Goal: Communication & Community: Answer question/provide support

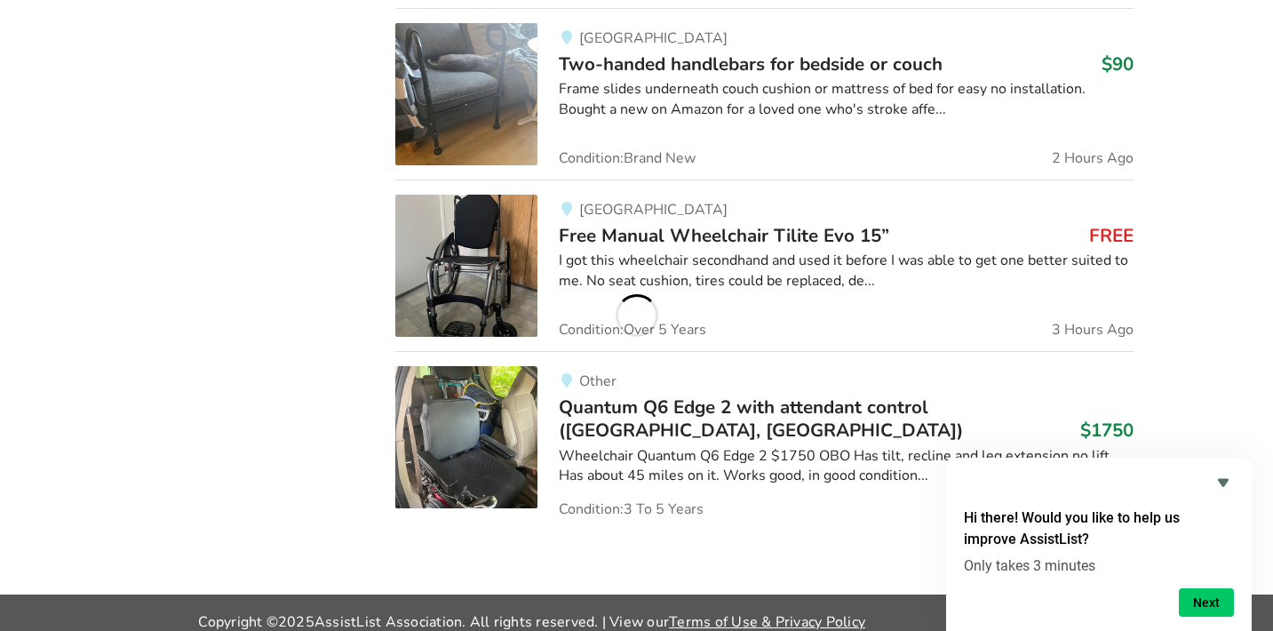
scroll to position [1869, 0]
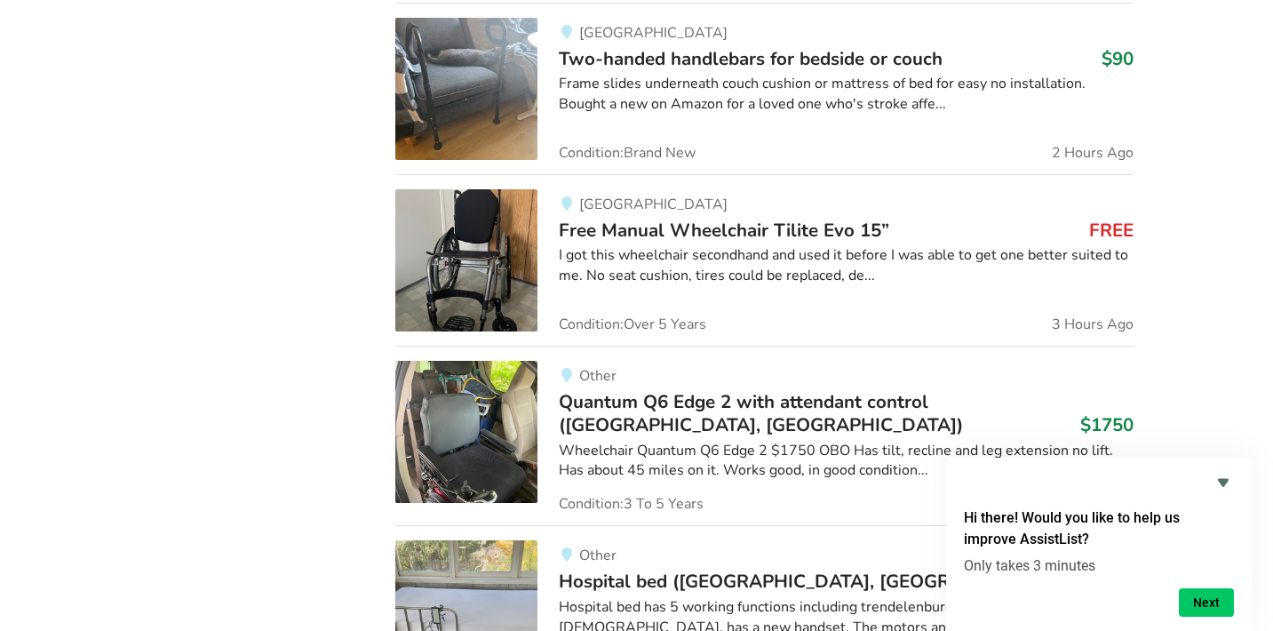
click at [462, 258] on img at bounding box center [466, 260] width 142 height 142
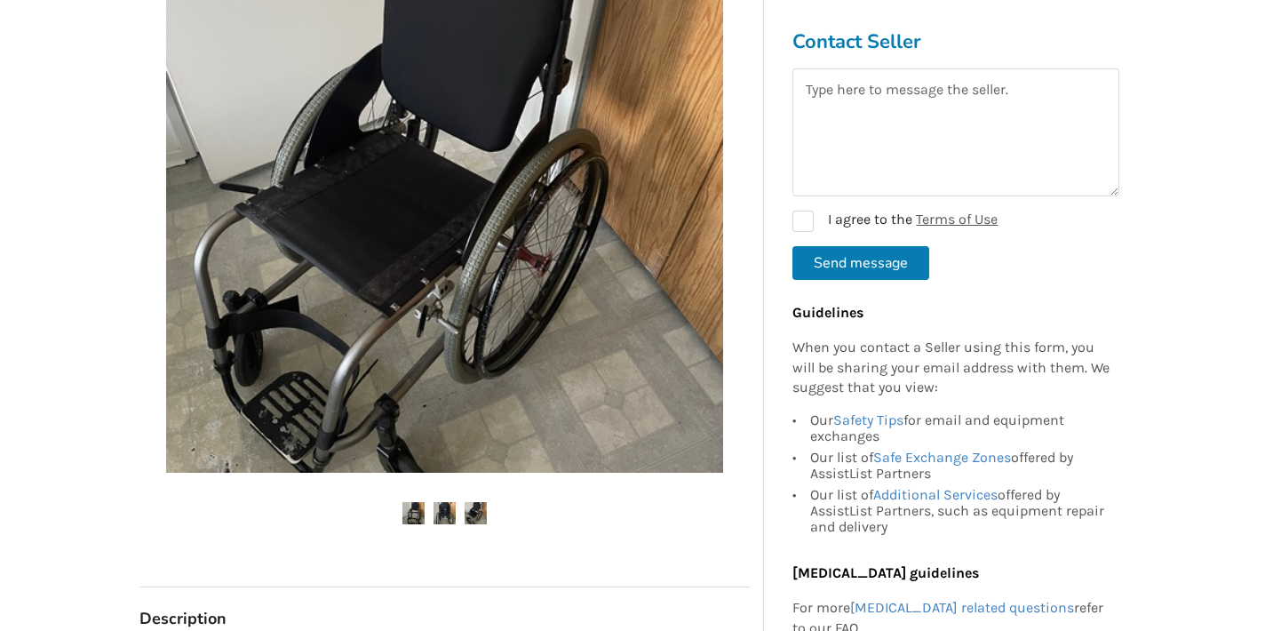
scroll to position [436, 0]
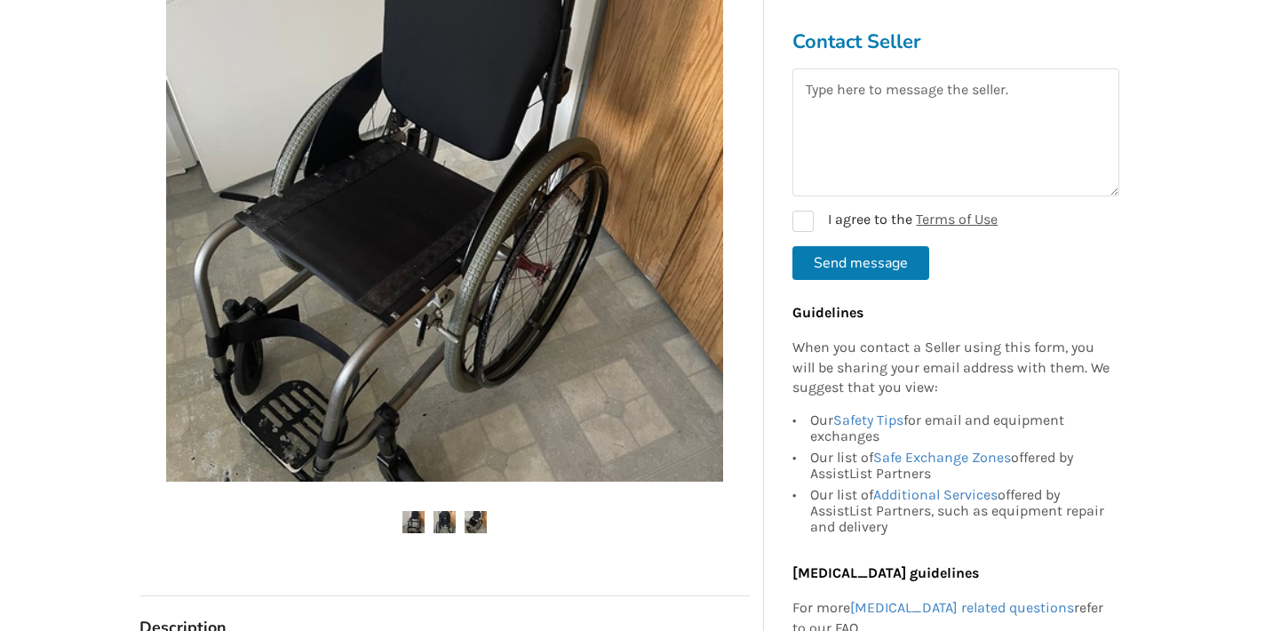
click at [448, 515] on img at bounding box center [445, 522] width 22 height 22
click at [474, 514] on img at bounding box center [476, 522] width 22 height 22
click at [890, 124] on textarea at bounding box center [956, 132] width 327 height 128
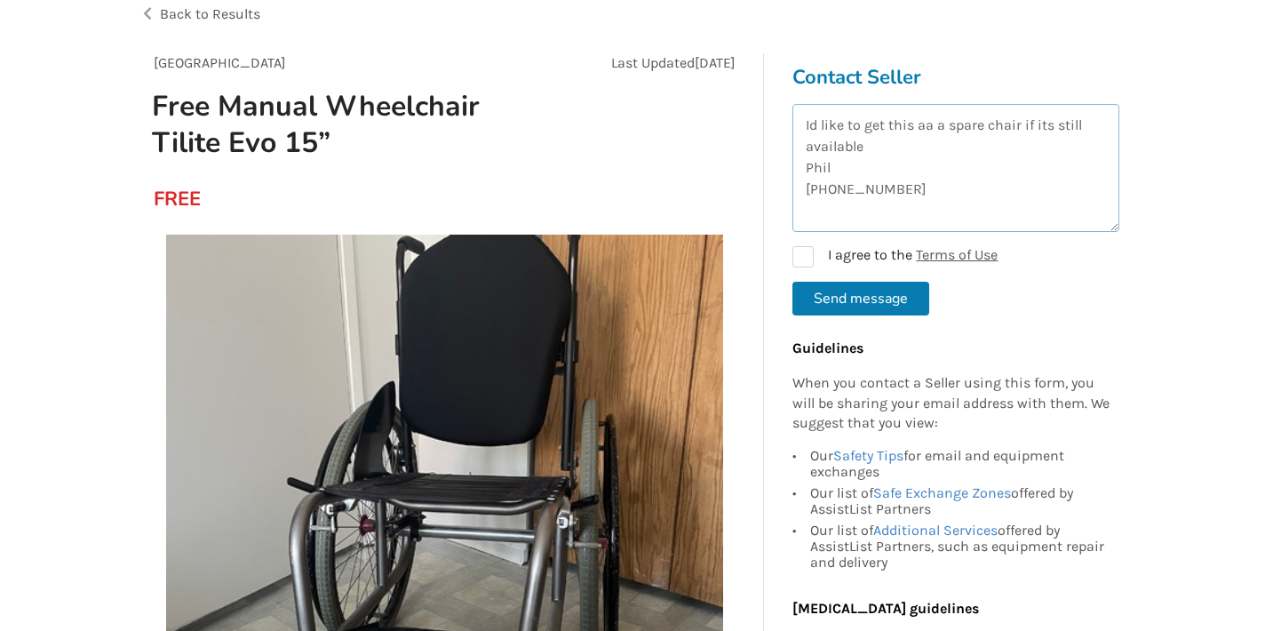
scroll to position [119, 0]
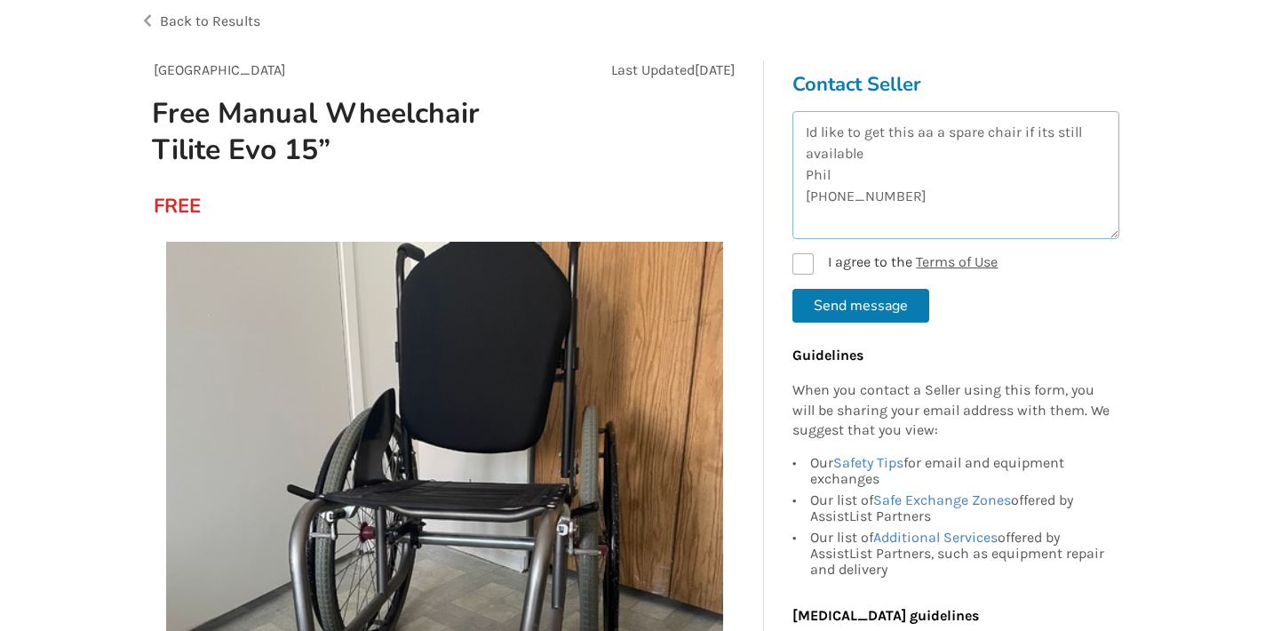
type textarea "Id like to get this aa a spare chair if its still available Phil 604-240-9305"
click at [804, 259] on label "I agree to the Terms of Use" at bounding box center [895, 263] width 205 height 21
checkbox input "true"
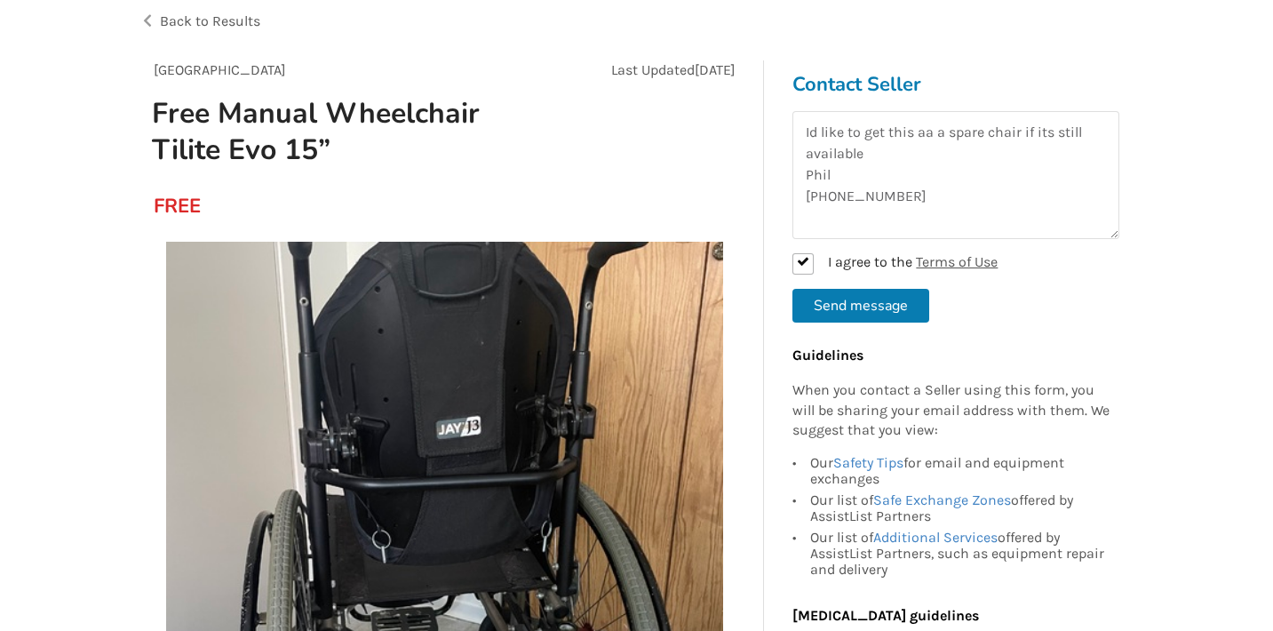
click at [847, 303] on button "Send message" at bounding box center [861, 306] width 137 height 34
checkbox input "false"
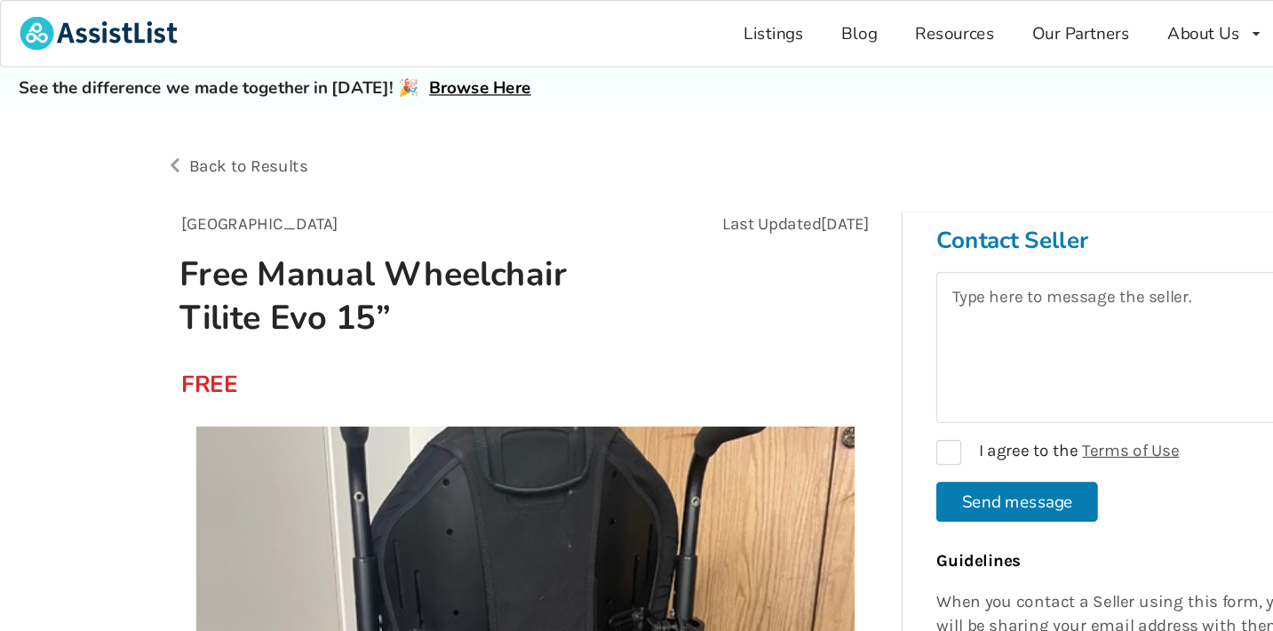
scroll to position [0, 0]
click at [193, 139] on span "Back to Results" at bounding box center [210, 140] width 100 height 17
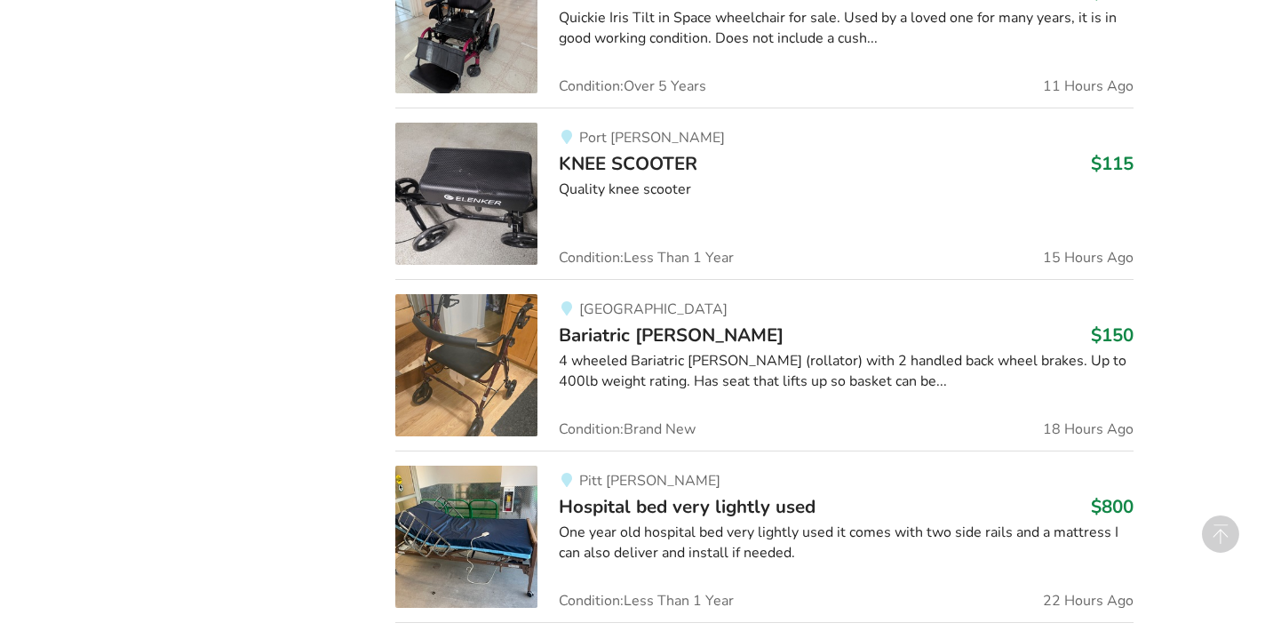
scroll to position [2780, 0]
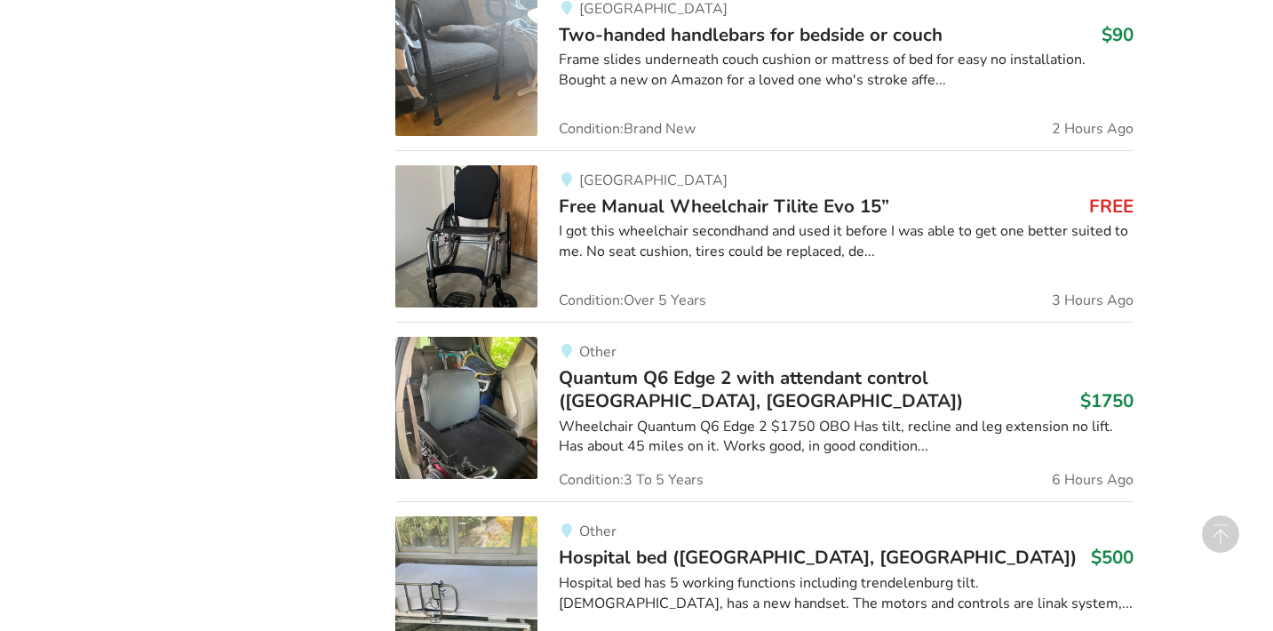
scroll to position [1860, 0]
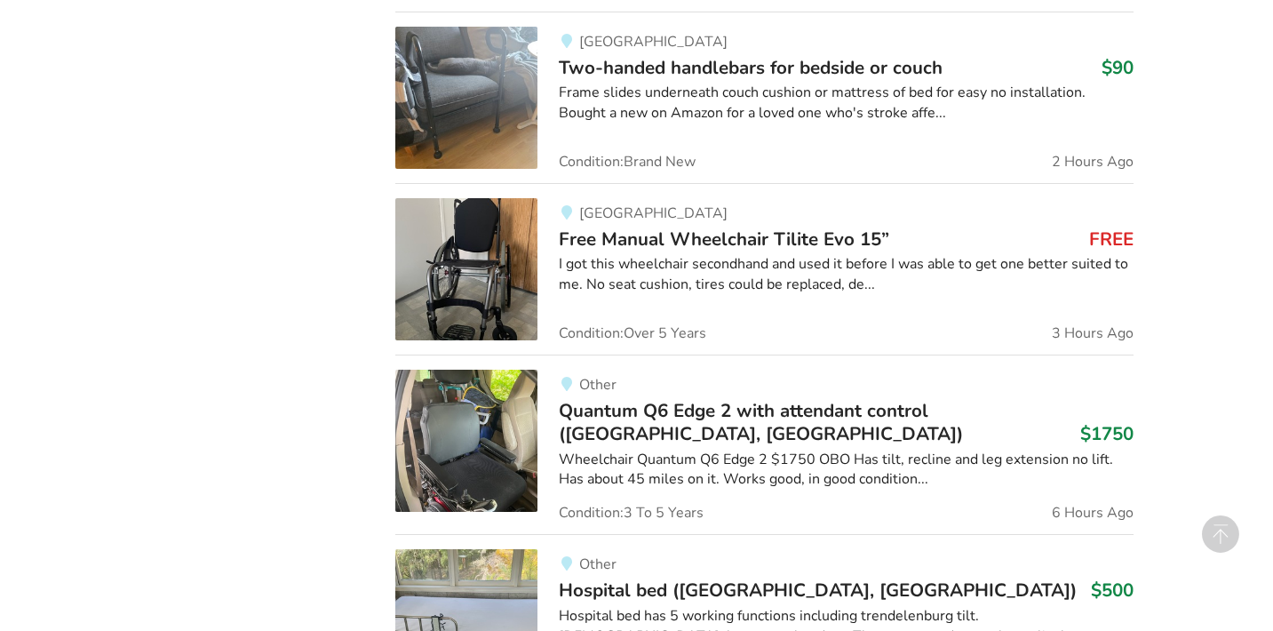
click at [456, 299] on img at bounding box center [466, 269] width 142 height 142
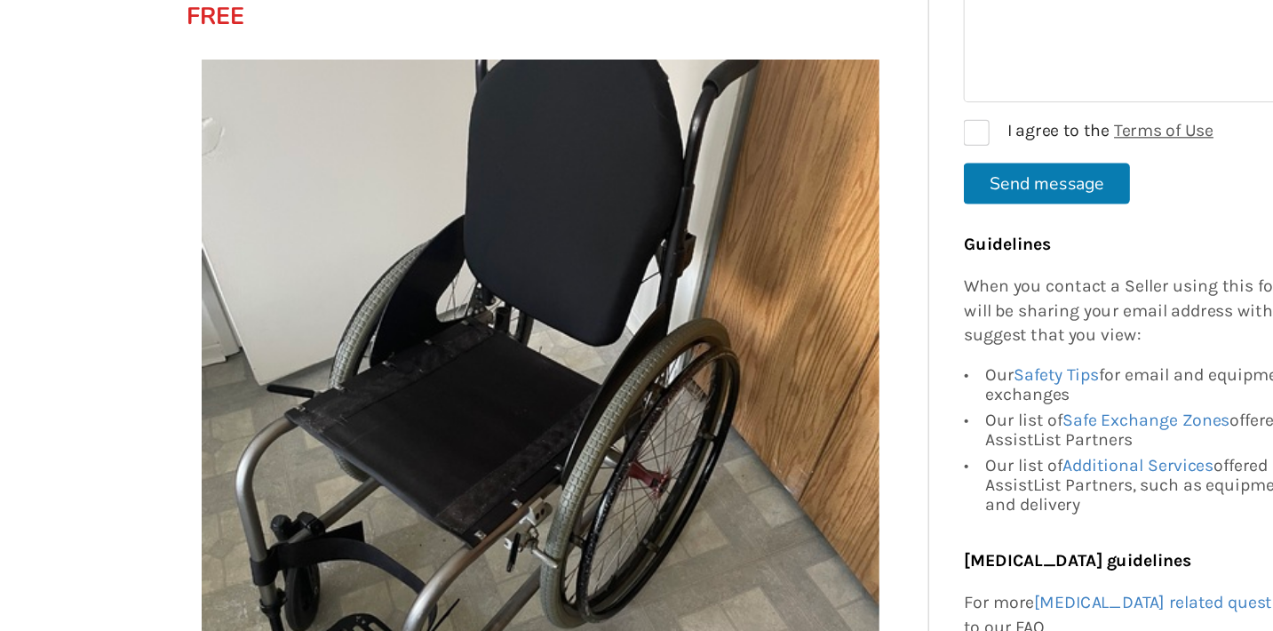
scroll to position [204, 0]
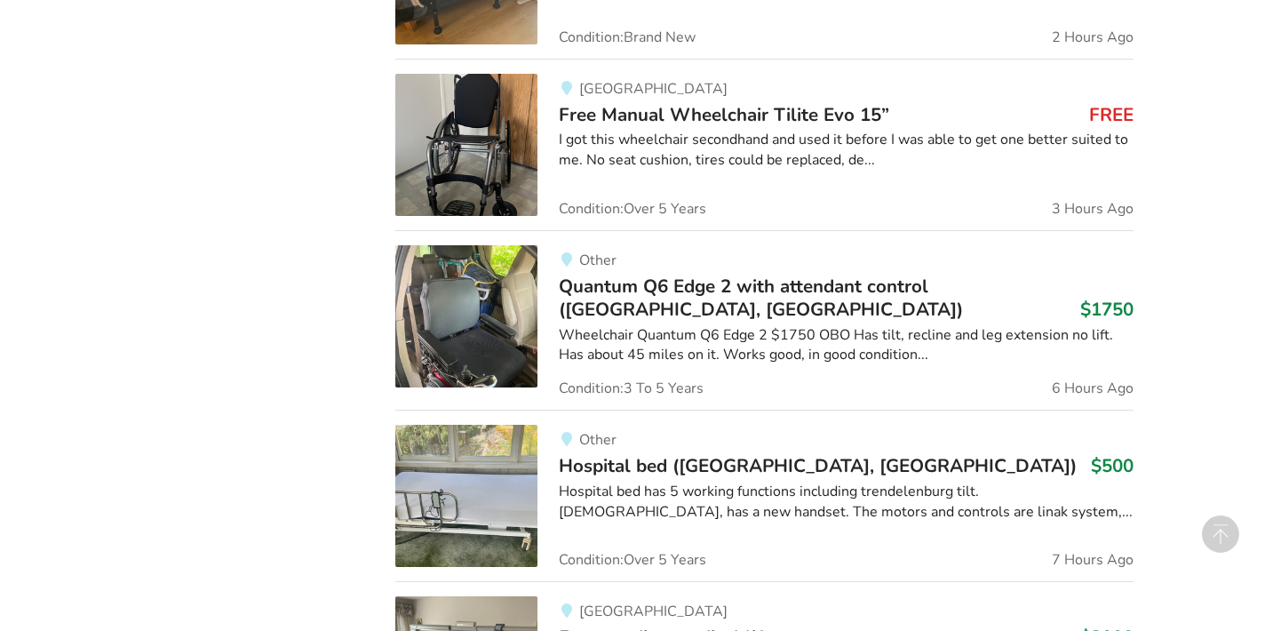
scroll to position [1972, 0]
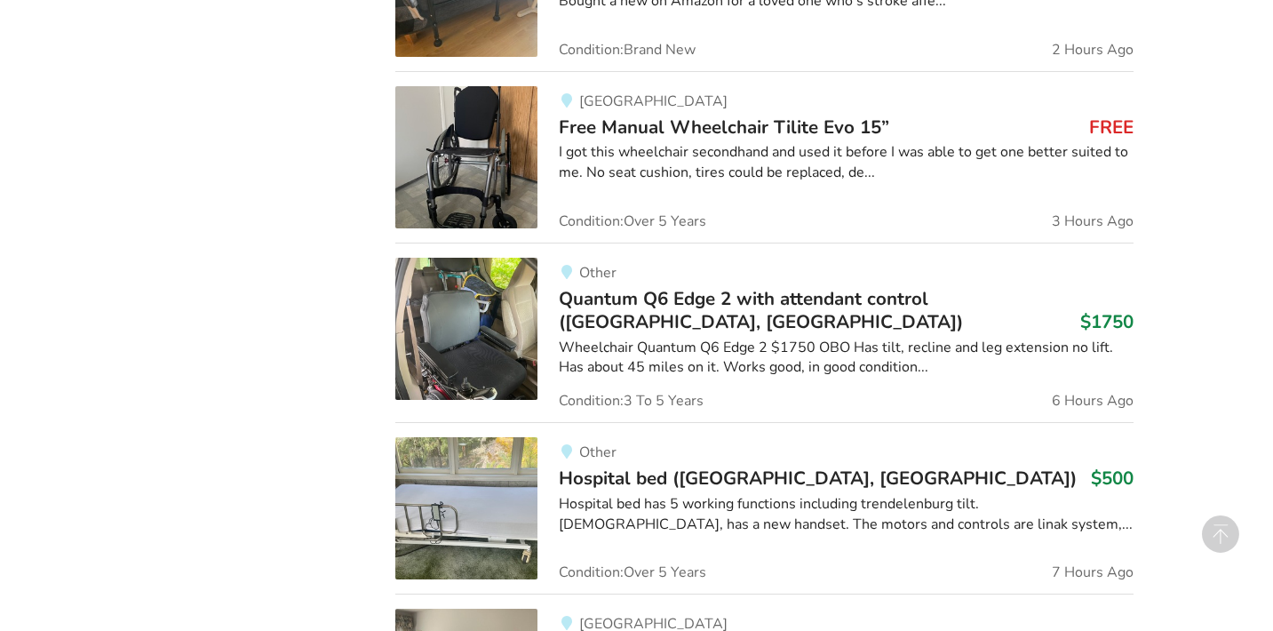
click at [459, 171] on img at bounding box center [466, 157] width 142 height 142
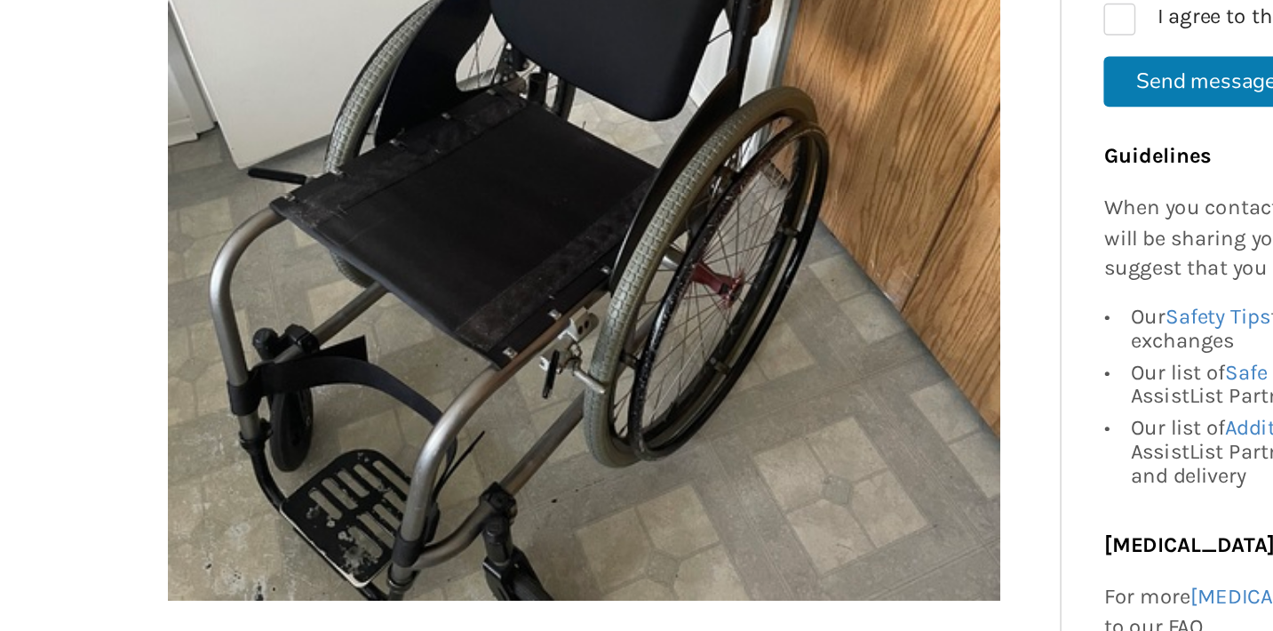
scroll to position [308, 0]
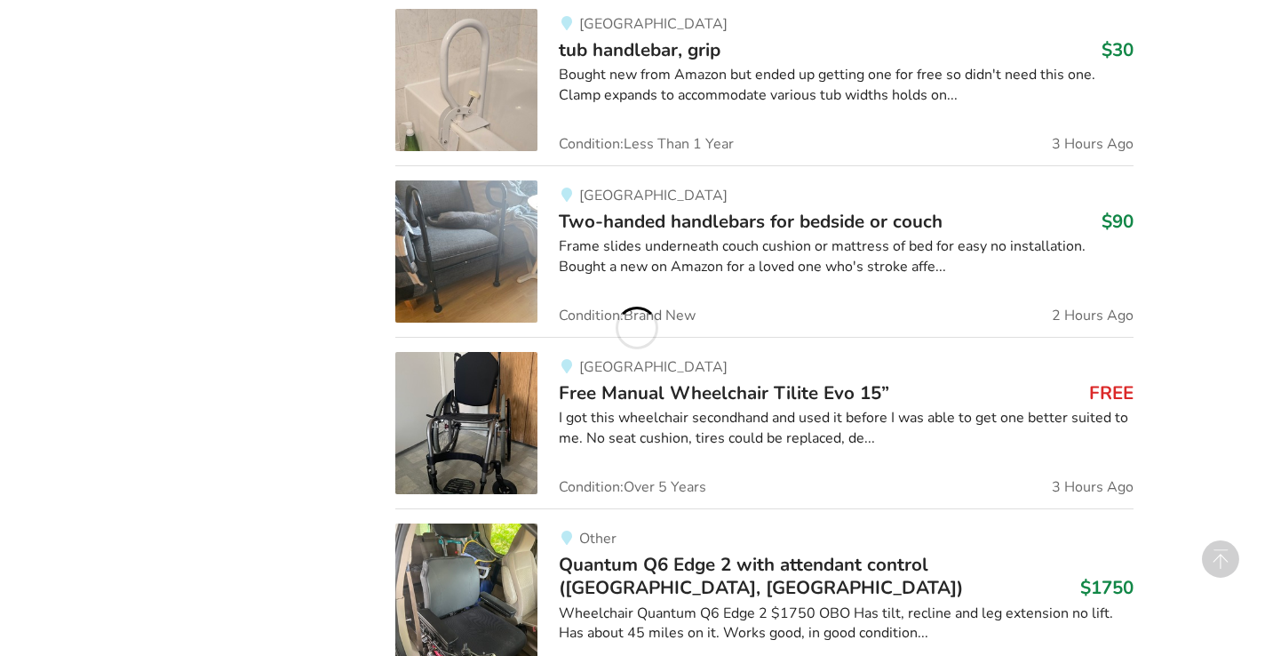
scroll to position [1722, 0]
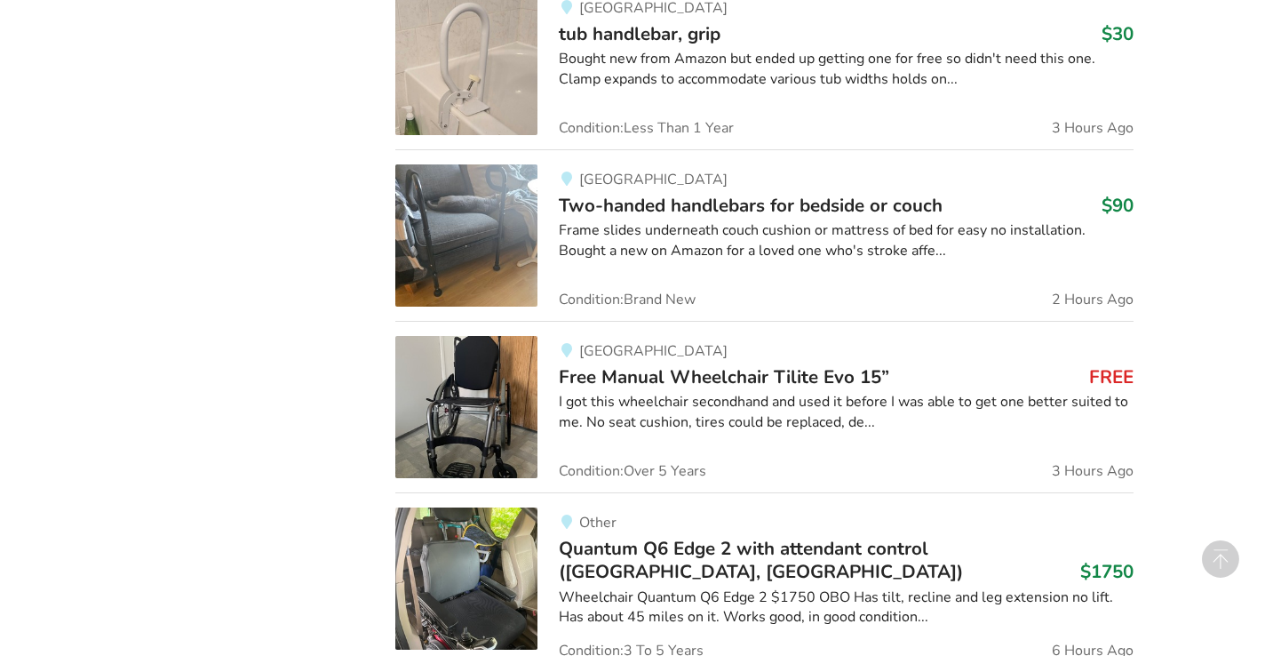
click at [538, 370] on div "Vancouver Free Manual Wheelchair Tilite Evo 15” FREE I got this wheelchair seco…" at bounding box center [836, 407] width 596 height 142
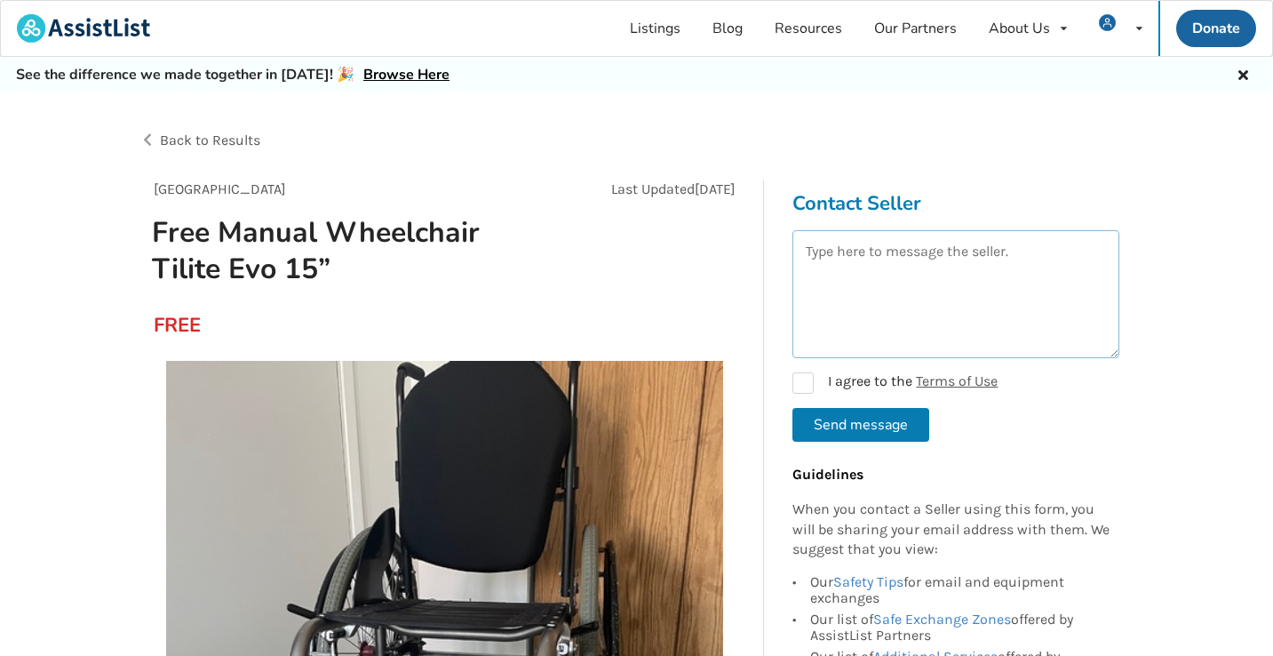
click at [837, 279] on textarea at bounding box center [956, 294] width 327 height 128
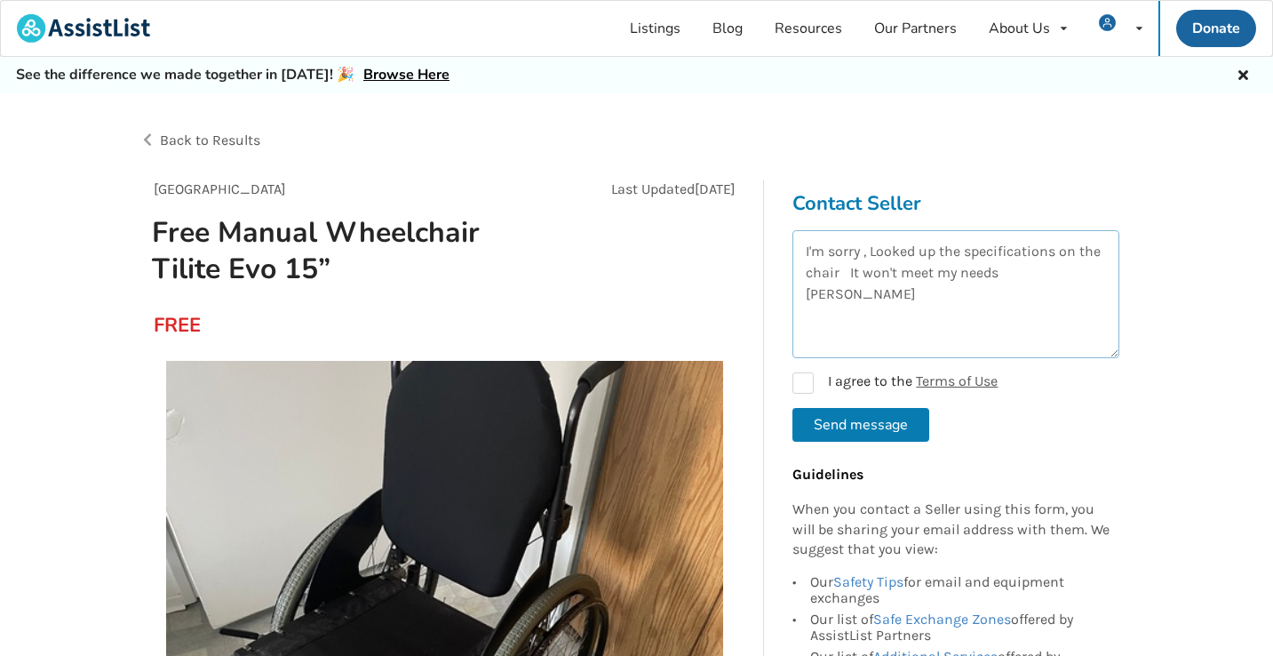
click at [869, 247] on textarea "I'm sorry , Looked up the specifications on the chair It won't meet my needs Ph…" at bounding box center [956, 294] width 327 height 128
click at [881, 252] on textarea "I'm sorry ,I Looked up the specifications on the chair It won't meet my needs P…" at bounding box center [956, 294] width 327 height 128
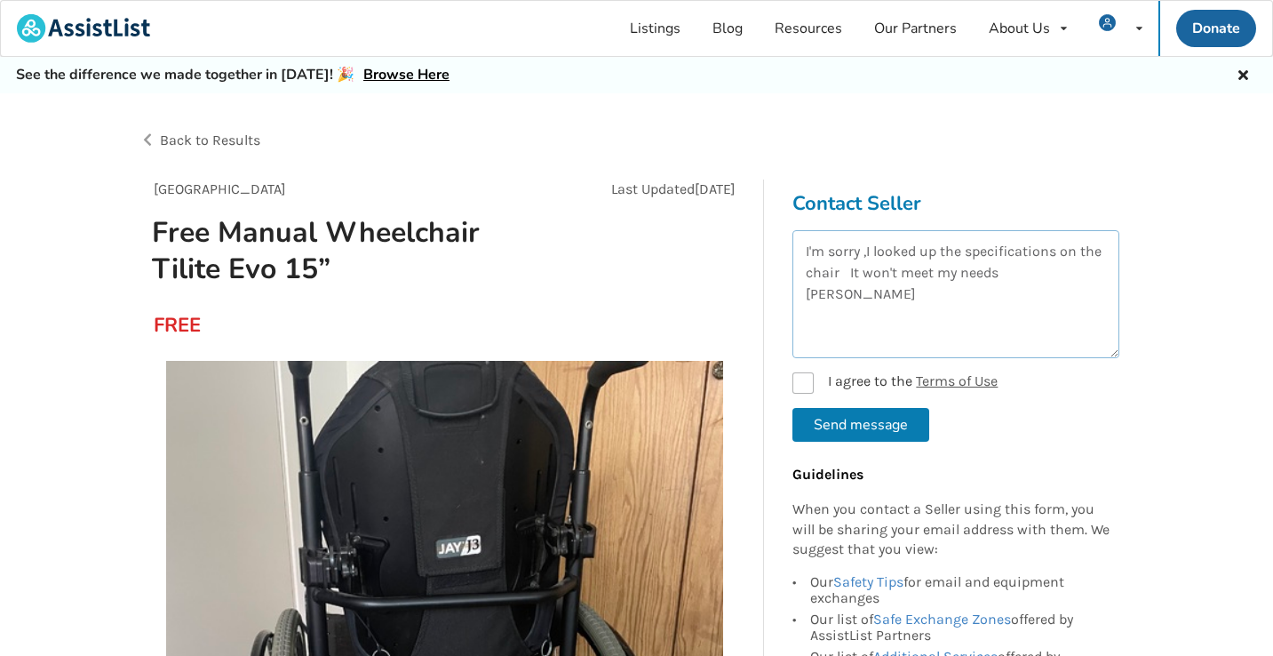
type textarea "I'm sorry ,I looked up the specifications on the chair It won't meet my needs P…"
click at [810, 375] on label "I agree to the Terms of Use" at bounding box center [895, 382] width 205 height 21
checkbox input "true"
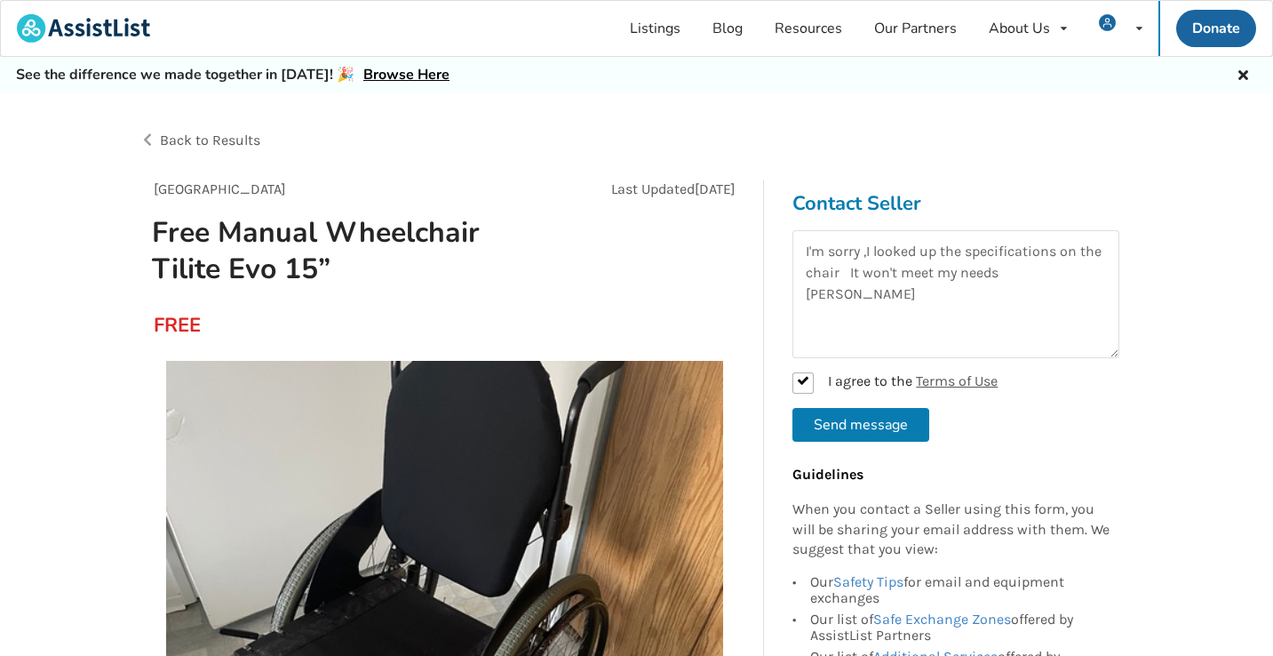
click at [834, 419] on button "Send message" at bounding box center [861, 425] width 137 height 34
checkbox input "false"
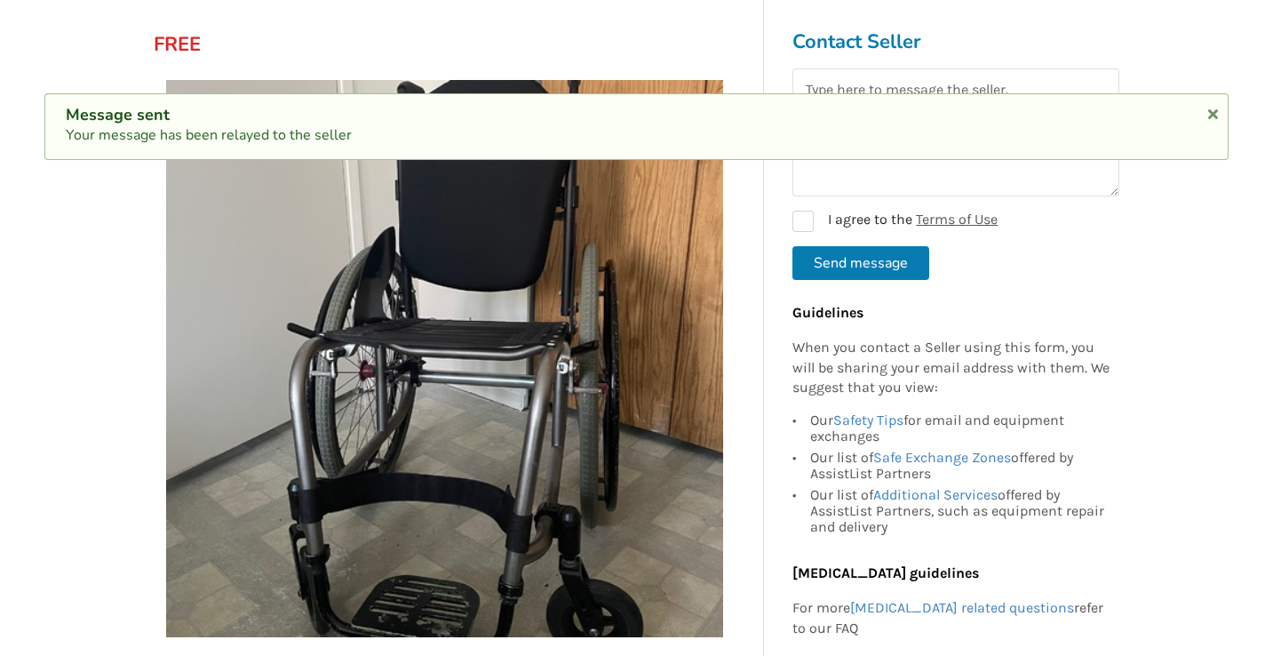
scroll to position [284, 0]
